Goal: Task Accomplishment & Management: Use online tool/utility

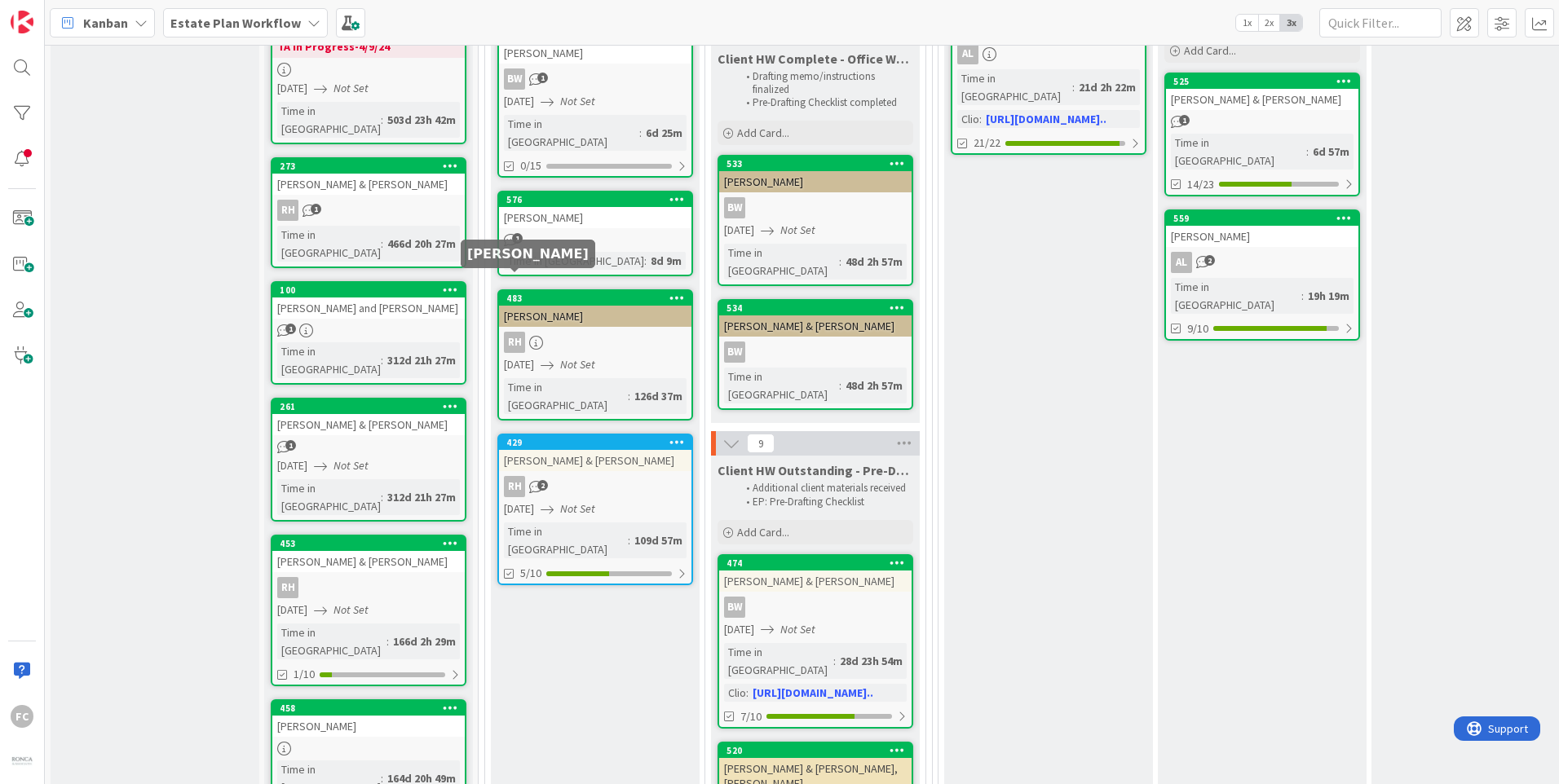
scroll to position [326, 0]
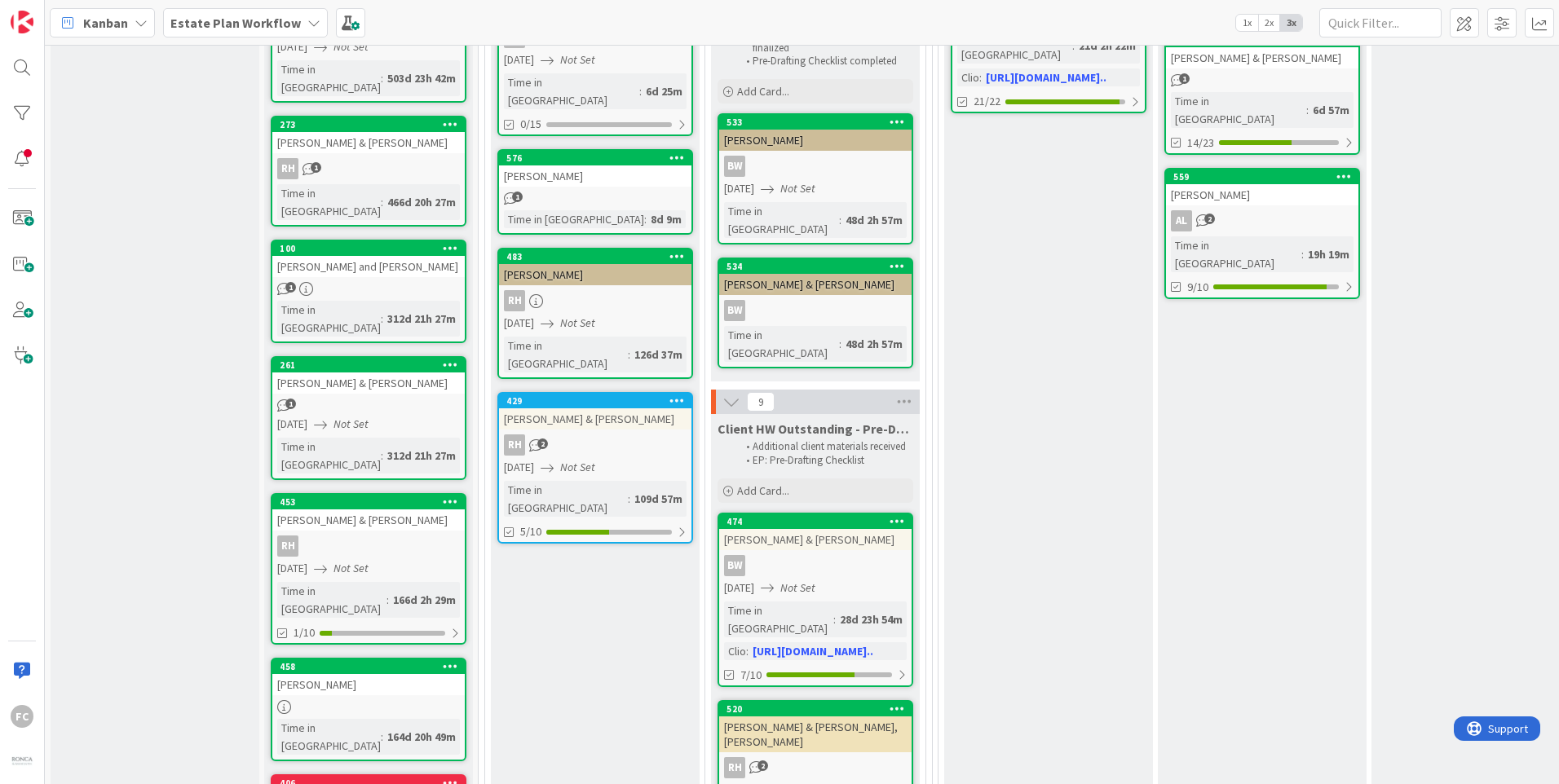
click at [596, 165] on div "[PERSON_NAME]" at bounding box center [595, 176] width 192 height 21
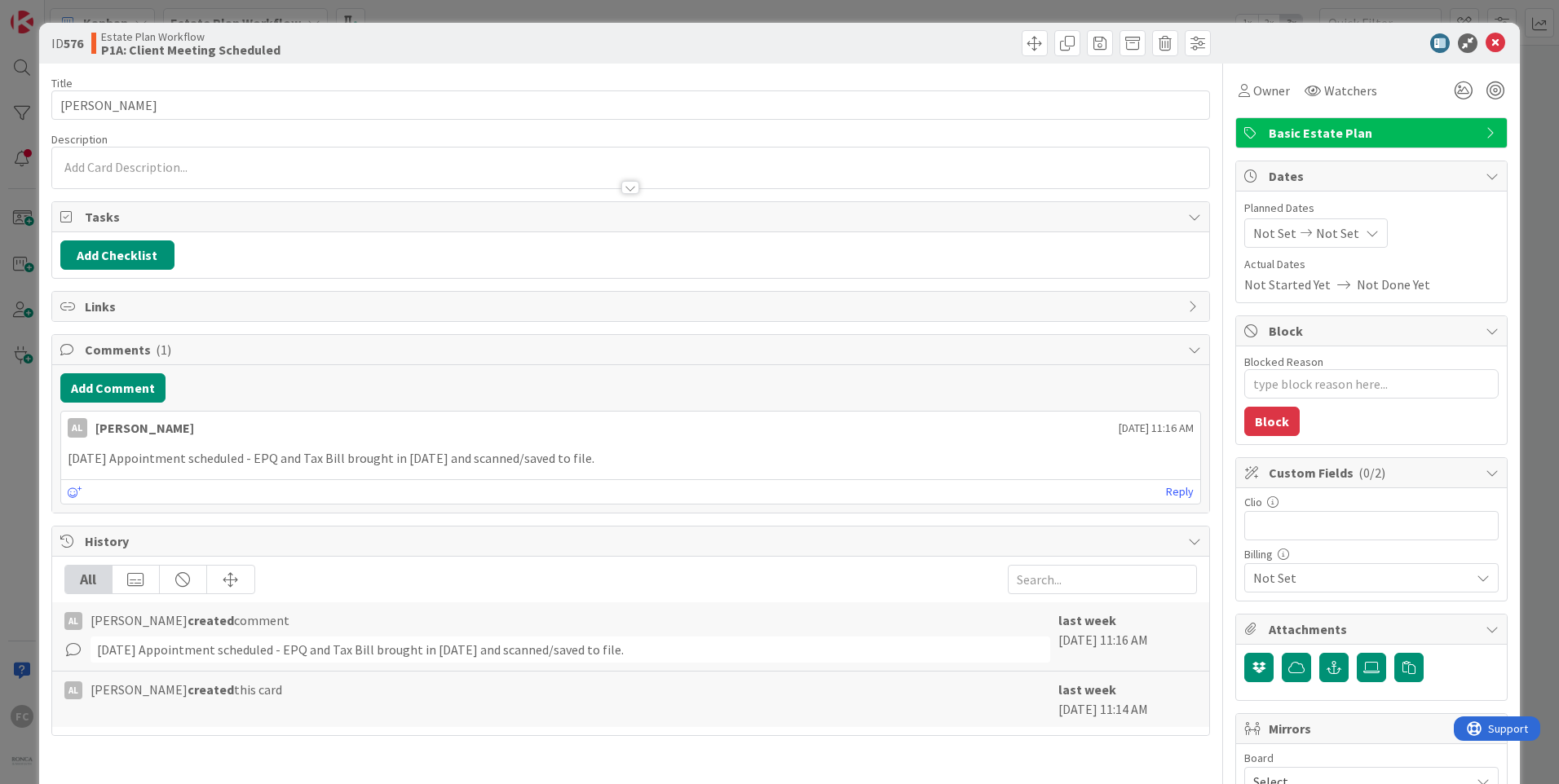
type textarea "x"
click at [1485, 49] on icon at bounding box center [1495, 43] width 20 height 20
